Goal: Task Accomplishment & Management: Manage account settings

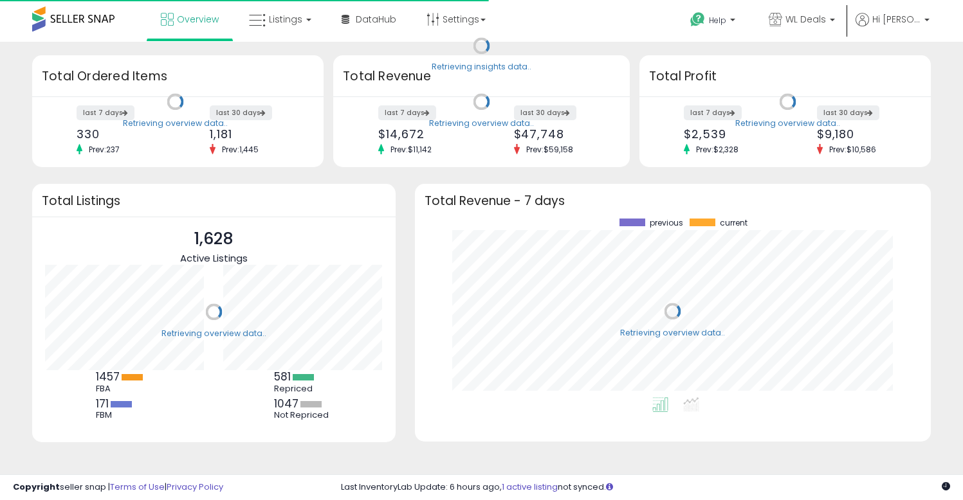
scroll to position [179, 490]
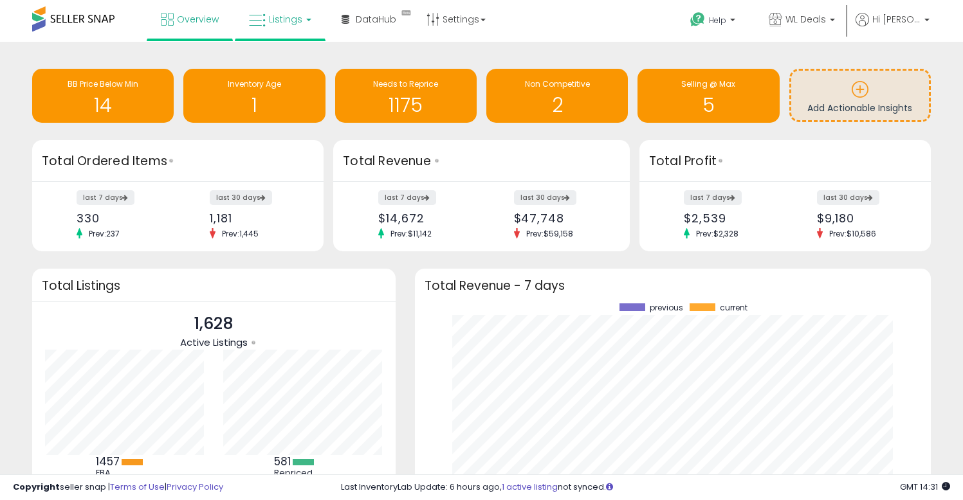
click at [288, 9] on link "Listings" at bounding box center [280, 19] width 82 height 39
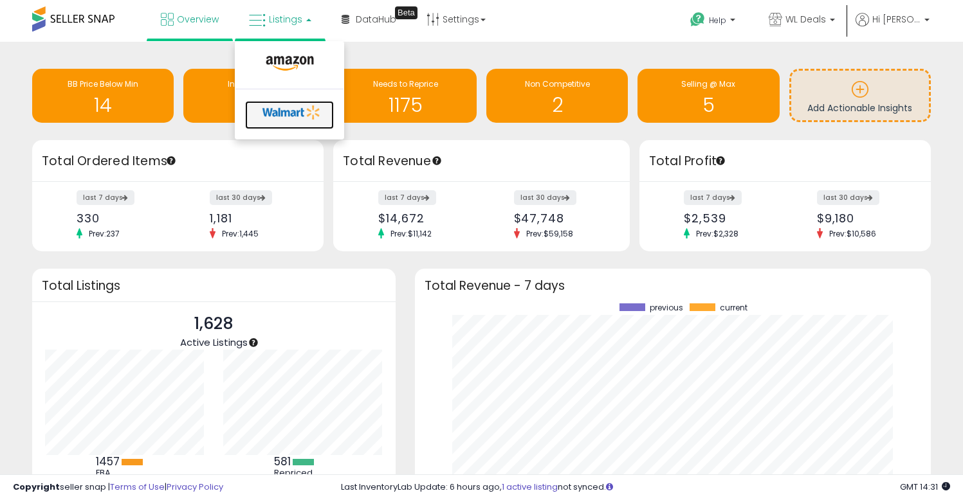
click at [298, 110] on icon at bounding box center [292, 112] width 68 height 19
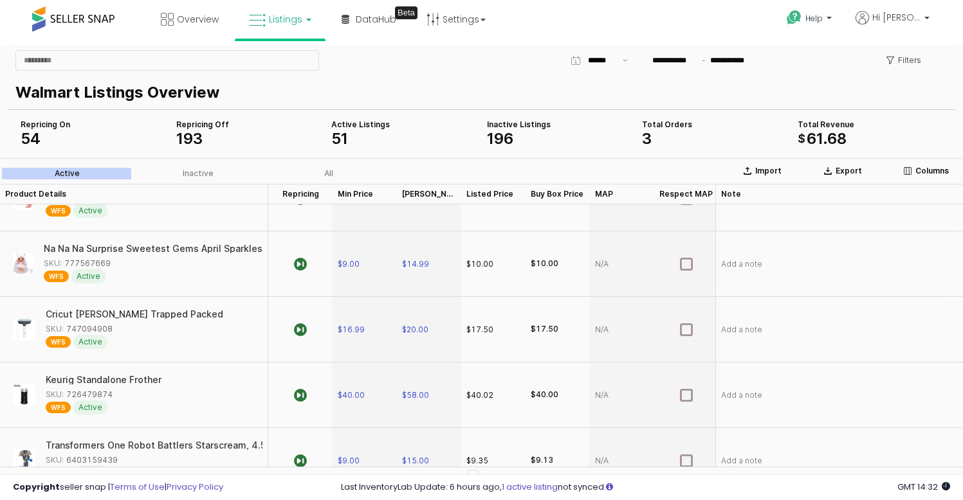
scroll to position [279, 0]
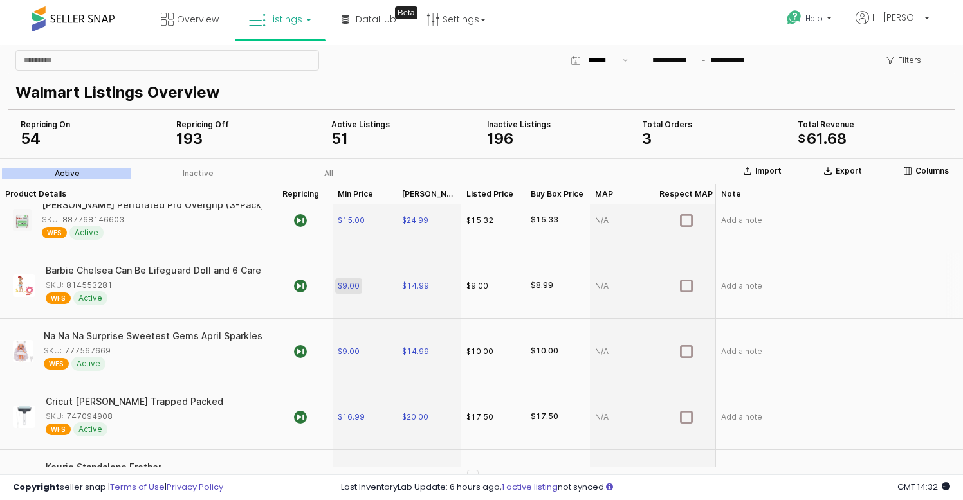
click at [347, 288] on span "$9.00" at bounding box center [349, 286] width 22 height 10
type input "*"
type input "****"
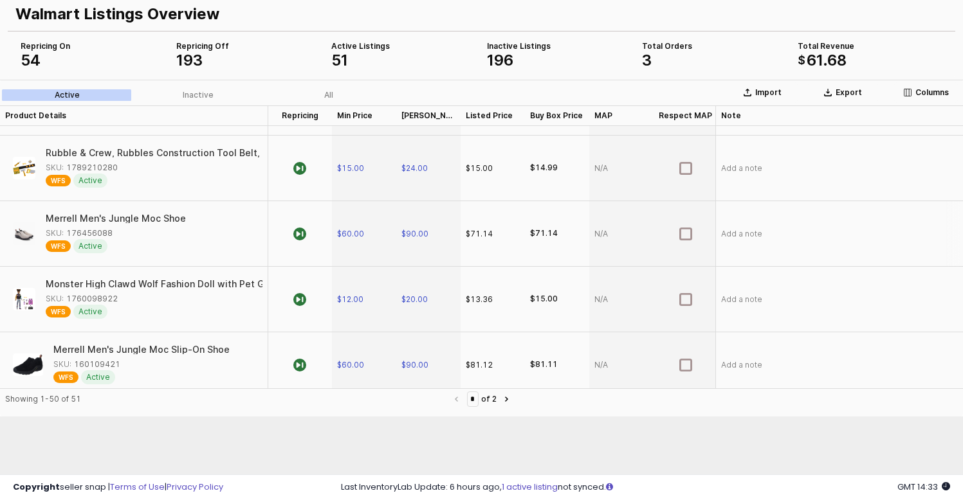
scroll to position [2458, 1]
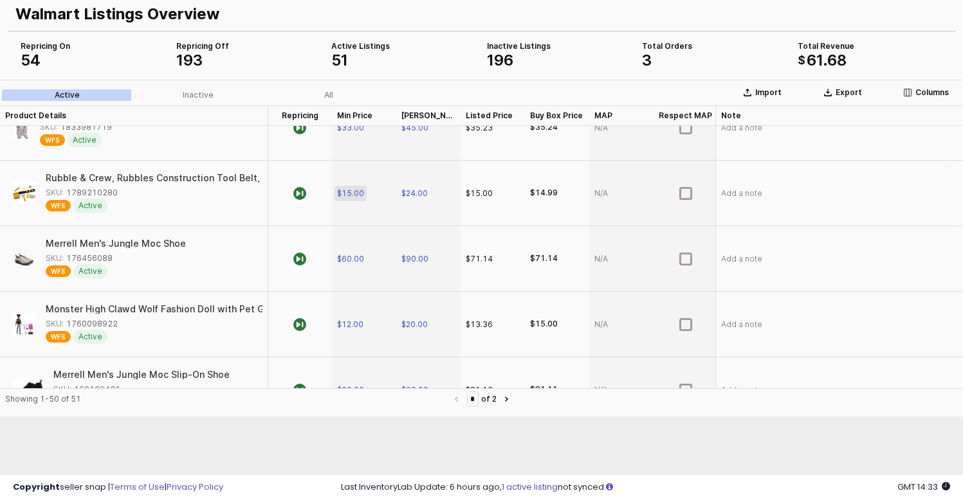
click at [358, 191] on span "$15.00" at bounding box center [350, 193] width 27 height 10
click at [358, 191] on input "*****" at bounding box center [372, 194] width 48 height 14
type input "**"
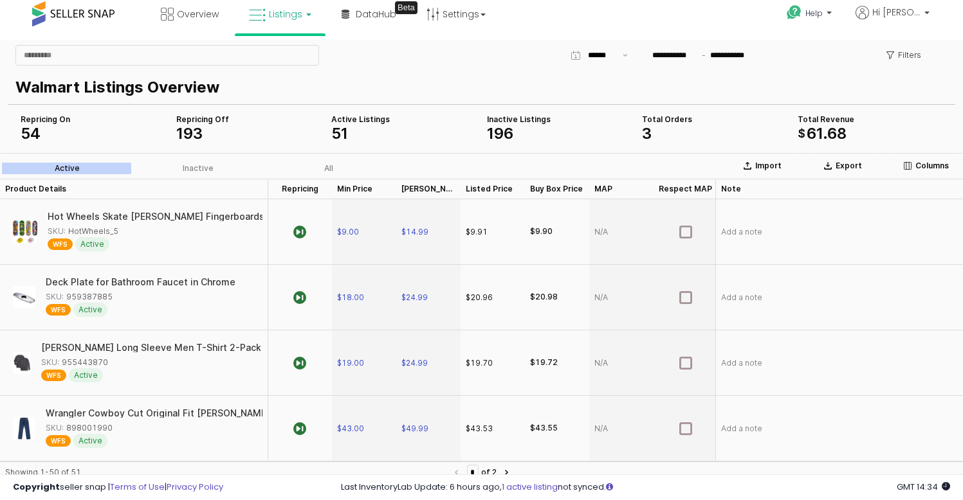
scroll to position [0, 0]
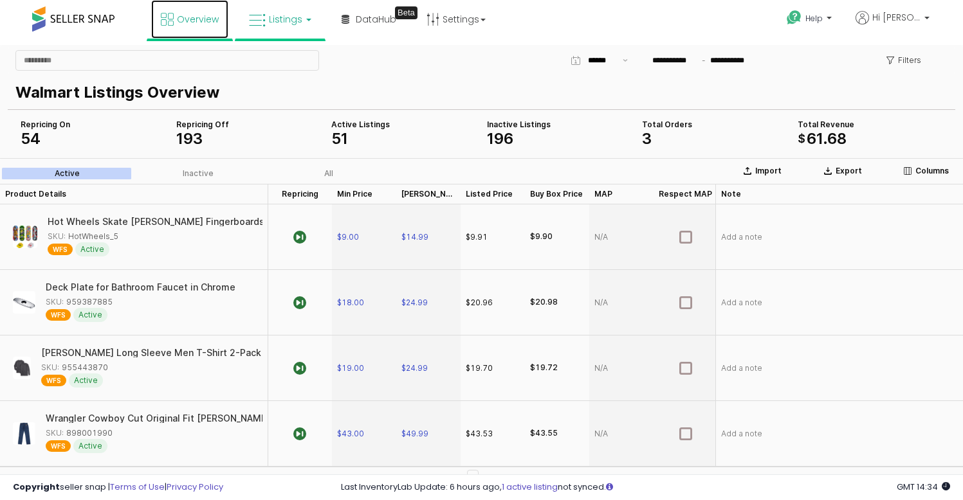
click at [205, 21] on span "Overview" at bounding box center [198, 19] width 42 height 13
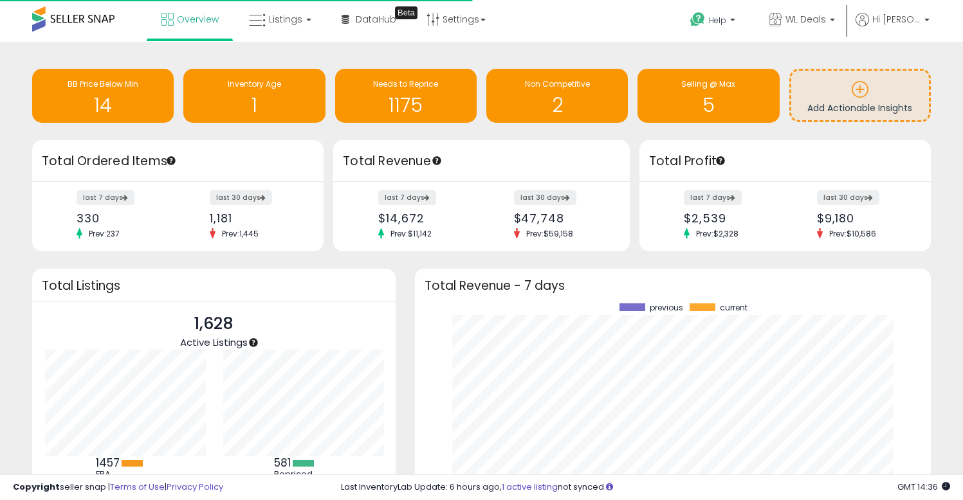
scroll to position [179, 490]
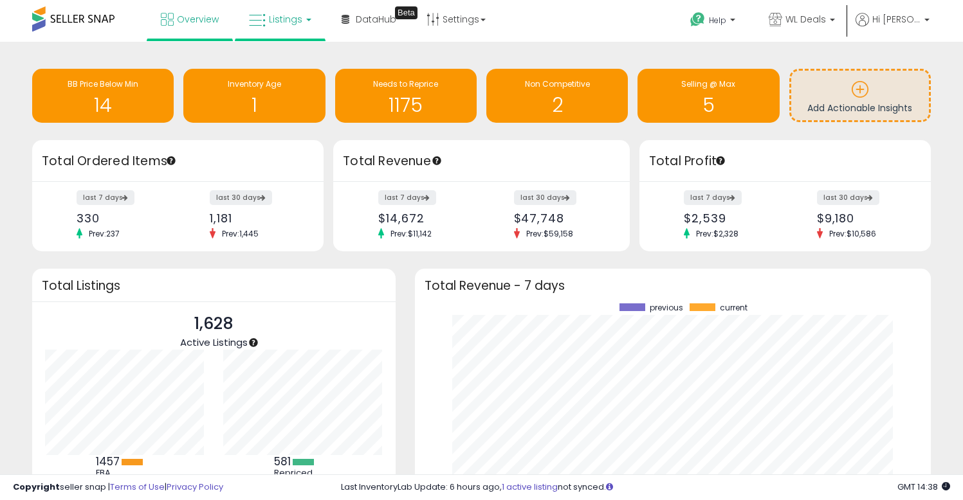
click at [284, 21] on span "Listings" at bounding box center [285, 19] width 33 height 13
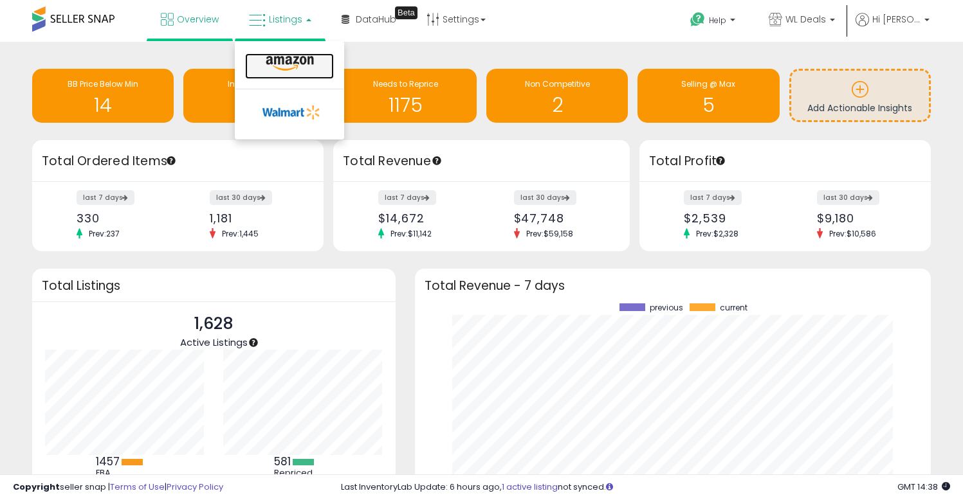
click at [284, 57] on icon at bounding box center [290, 63] width 56 height 17
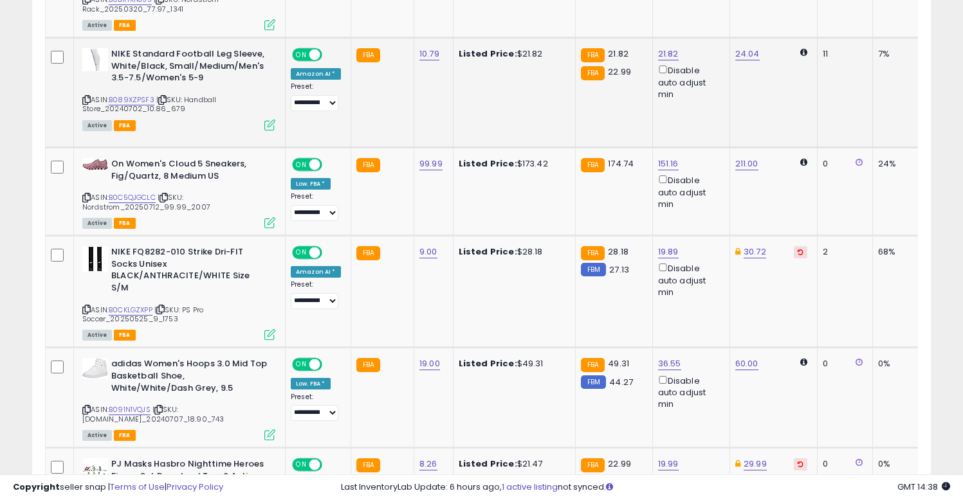
scroll to position [832, 0]
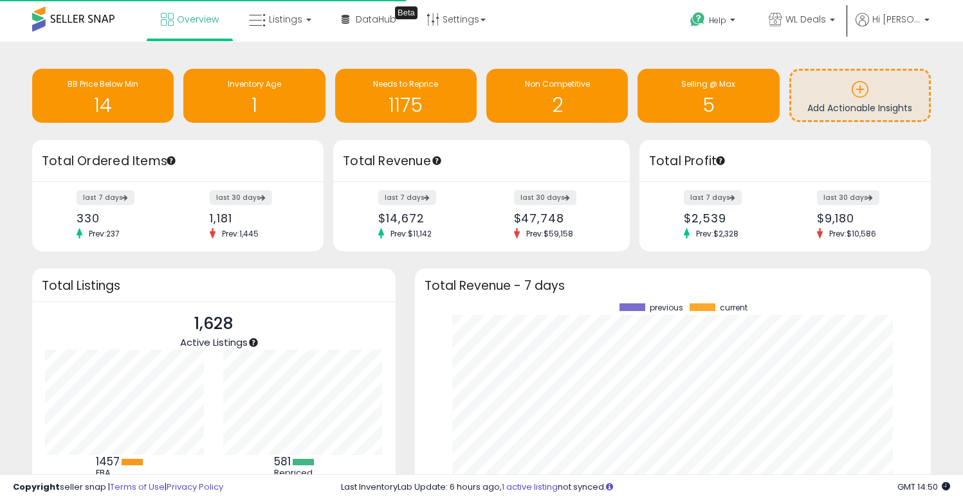
scroll to position [179, 490]
click at [277, 27] on link "Listings" at bounding box center [280, 19] width 82 height 39
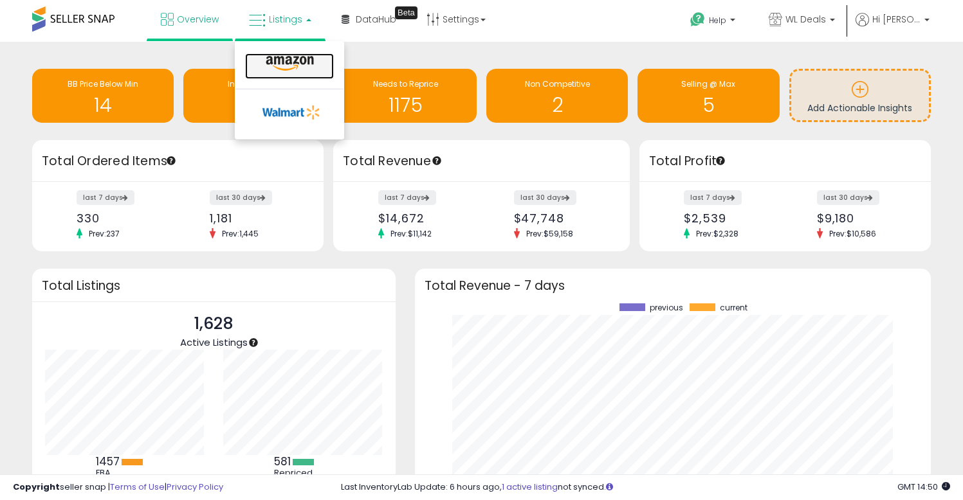
click at [285, 53] on link at bounding box center [289, 66] width 89 height 26
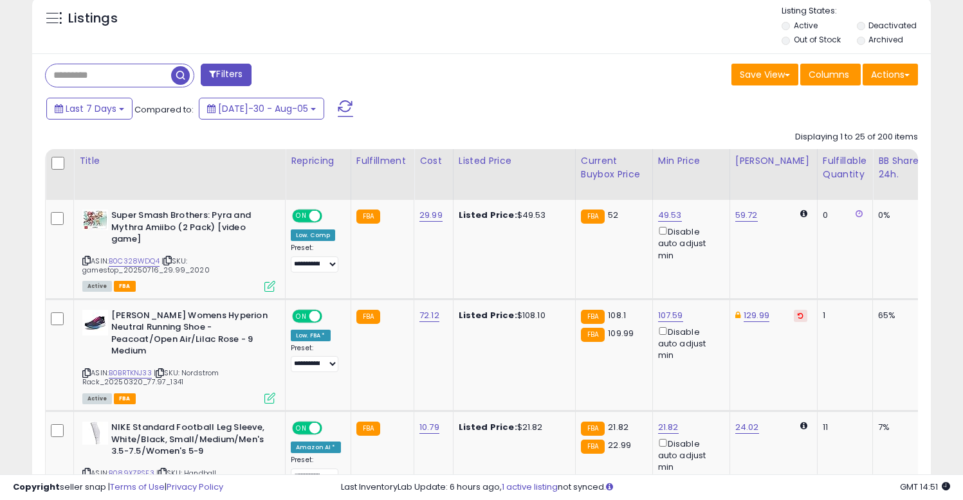
scroll to position [485, 0]
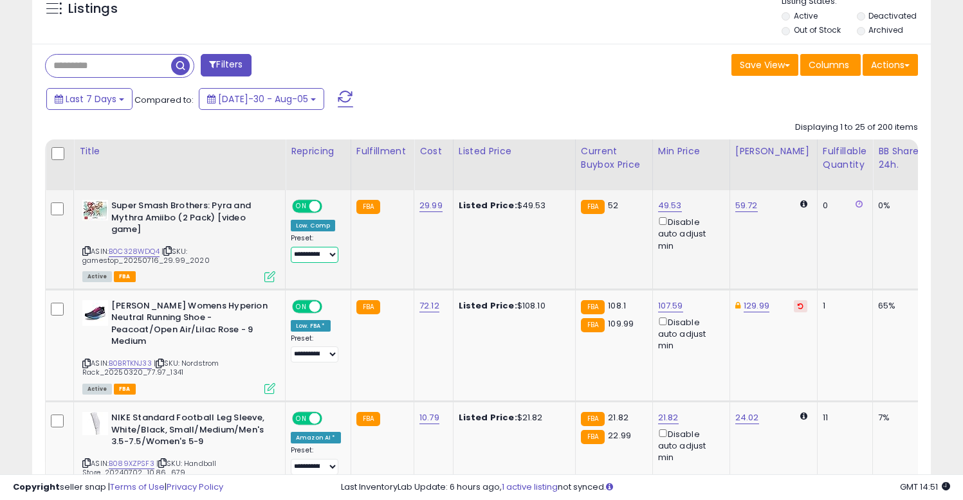
click at [329, 257] on select "**********" at bounding box center [315, 255] width 48 height 16
click at [384, 255] on td "FBA" at bounding box center [382, 239] width 63 height 99
click at [151, 248] on link "B0C328WDQ4" at bounding box center [134, 251] width 51 height 11
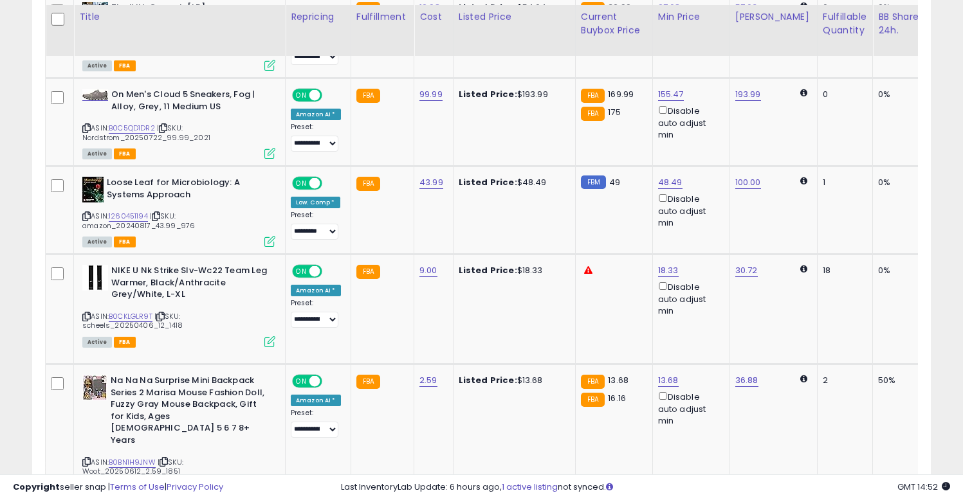
scroll to position [2262, 0]
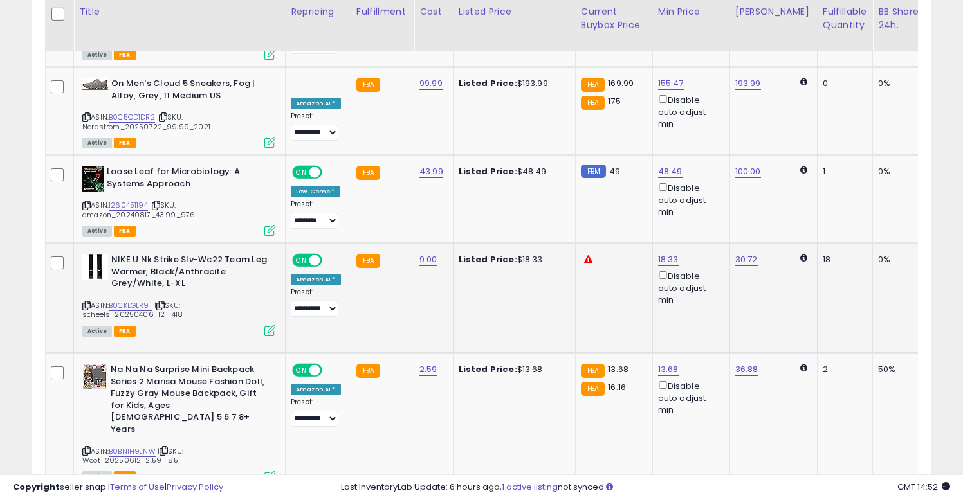
click at [479, 275] on td "Listed Price: $18.33" at bounding box center [514, 299] width 122 height 110
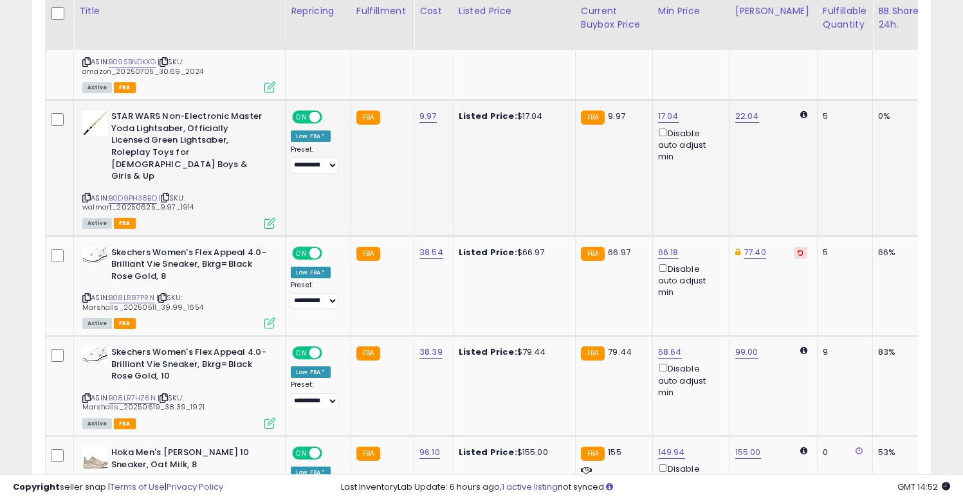
scroll to position [2777, 0]
